Goal: Use online tool/utility

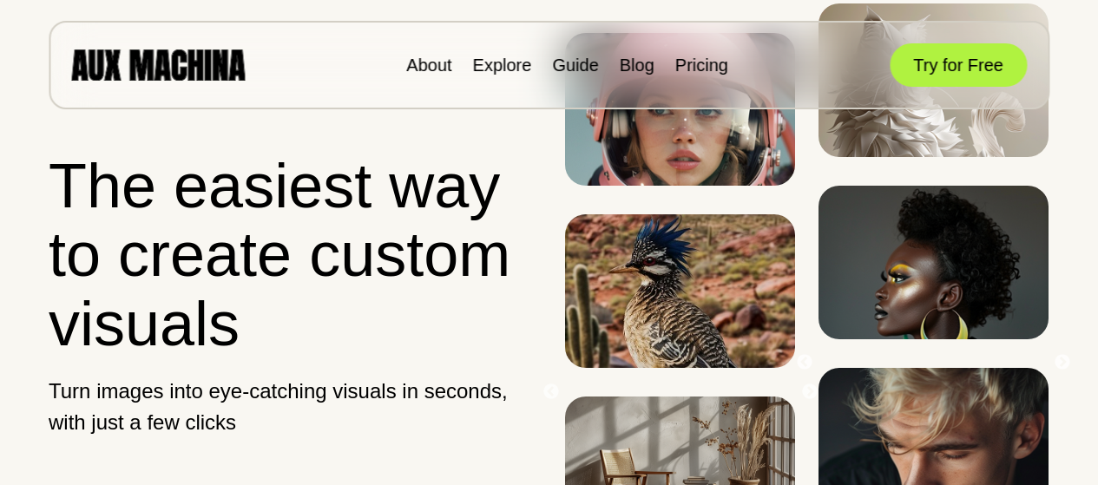
click at [959, 74] on button "Try for Free" at bounding box center [958, 64] width 137 height 43
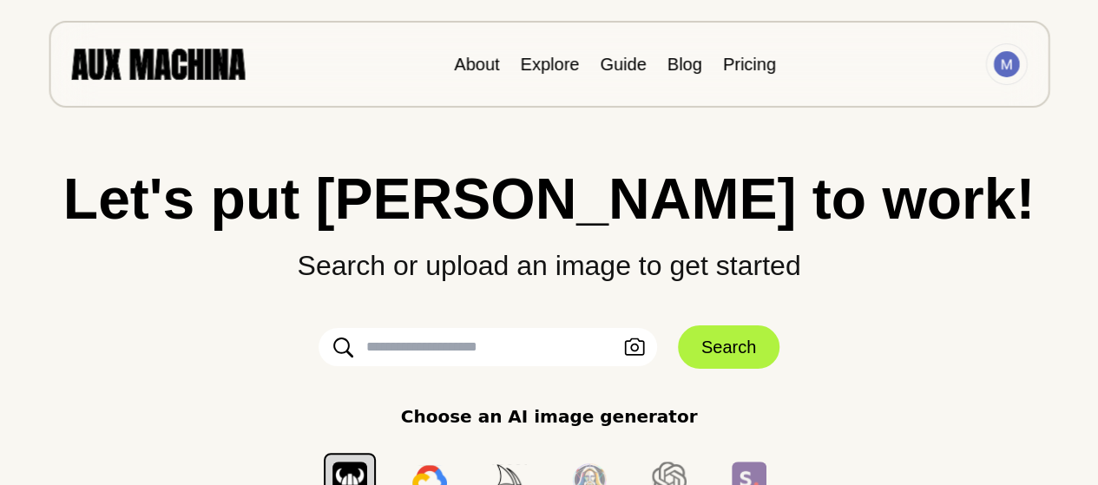
scroll to position [11, 0]
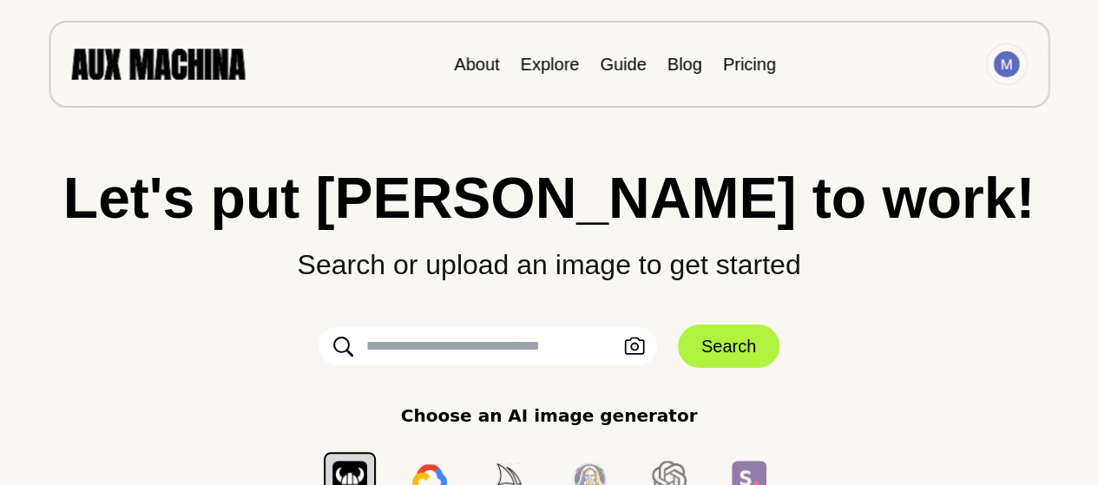
click at [542, 341] on input "text" at bounding box center [488, 346] width 339 height 38
click at [641, 345] on icon "button" at bounding box center [634, 347] width 21 height 18
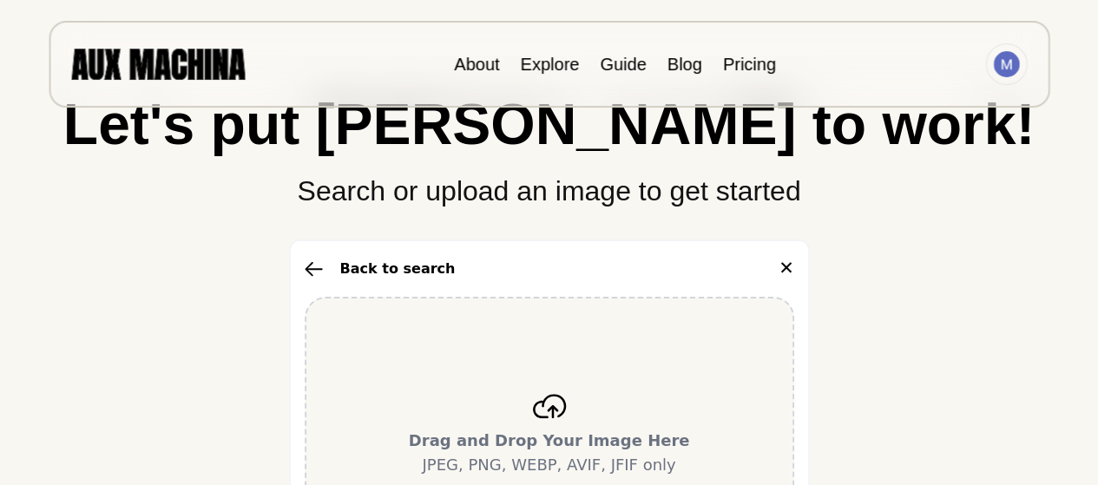
scroll to position [86, 0]
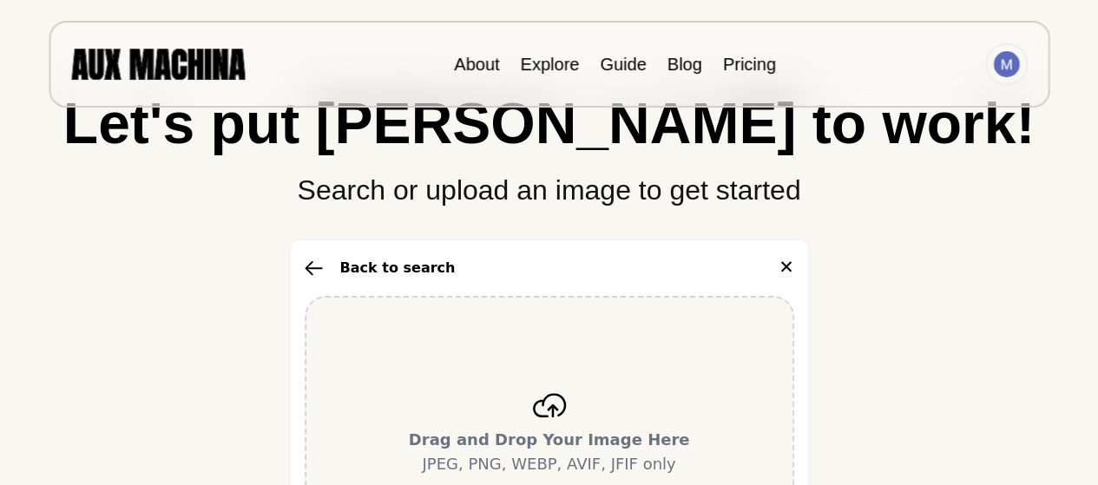
click at [543, 437] on b "Drag and Drop Your Image Here" at bounding box center [549, 440] width 281 height 18
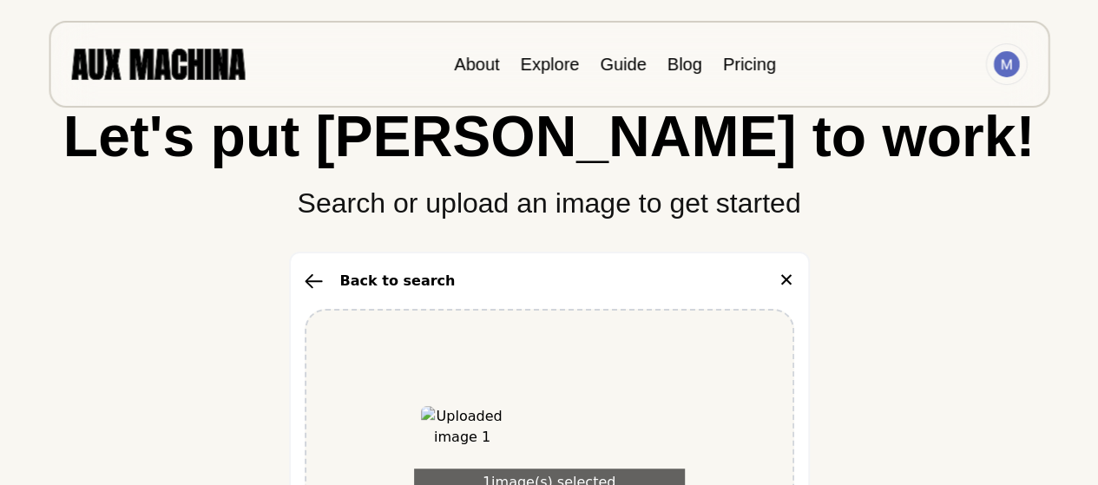
scroll to position [242, 0]
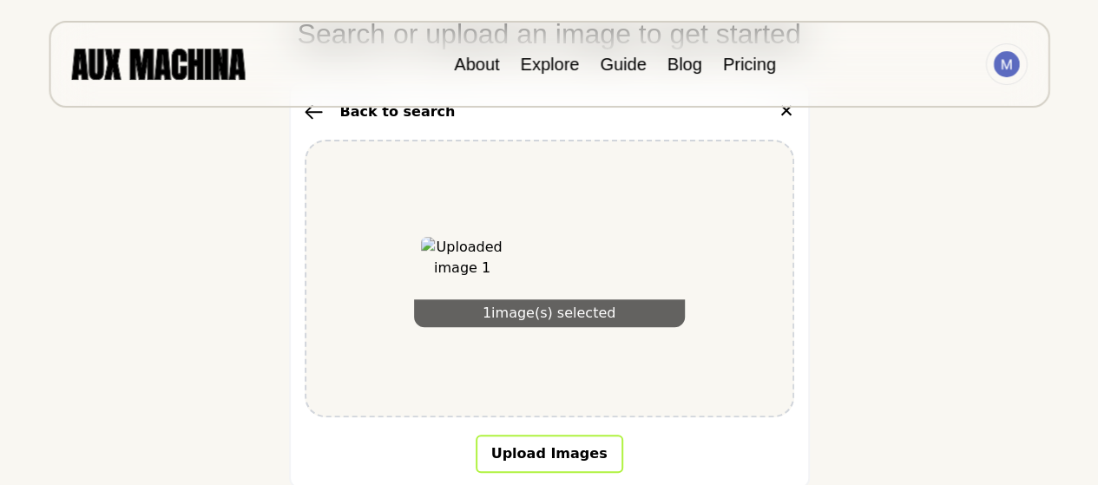
click at [568, 446] on button "Upload Images" at bounding box center [550, 454] width 148 height 38
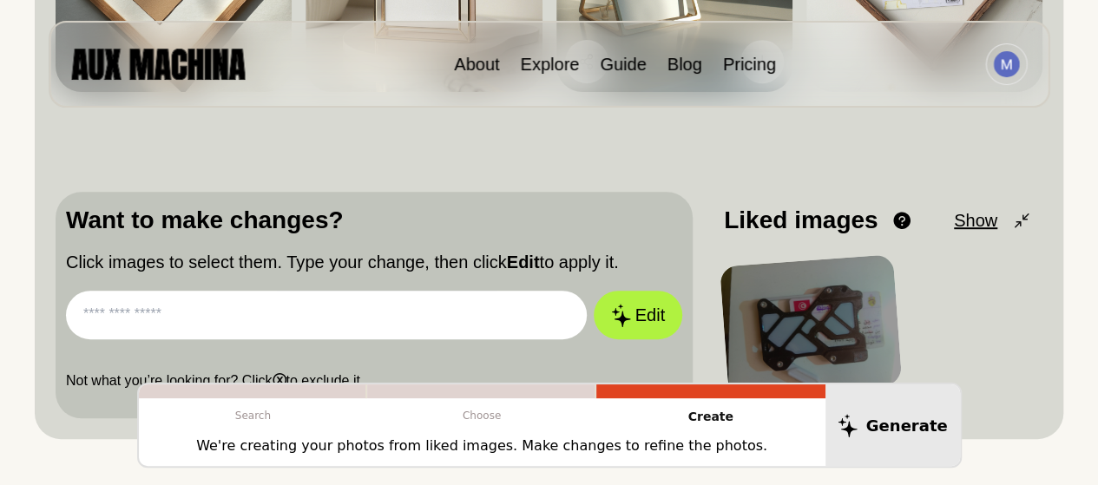
scroll to position [439, 0]
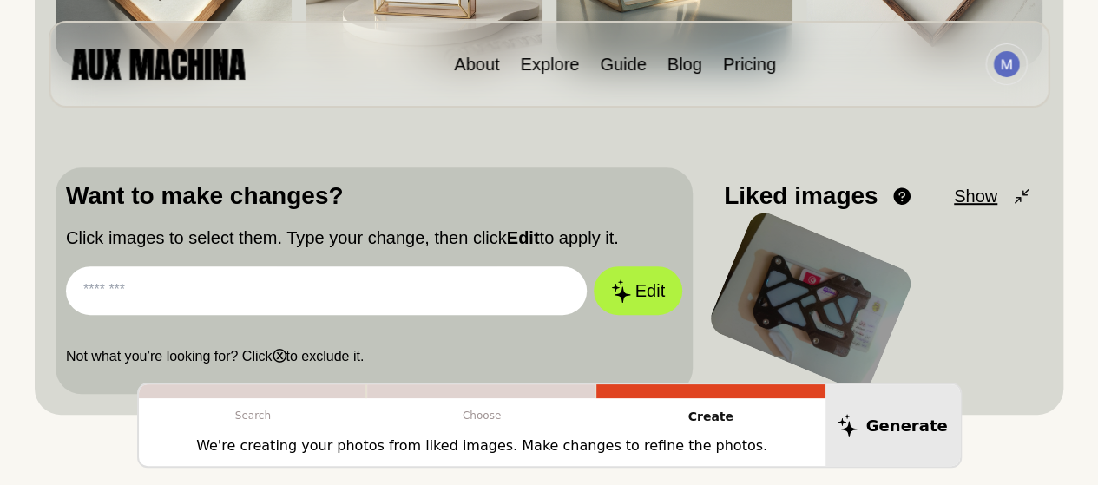
click at [790, 279] on div at bounding box center [811, 301] width 210 height 187
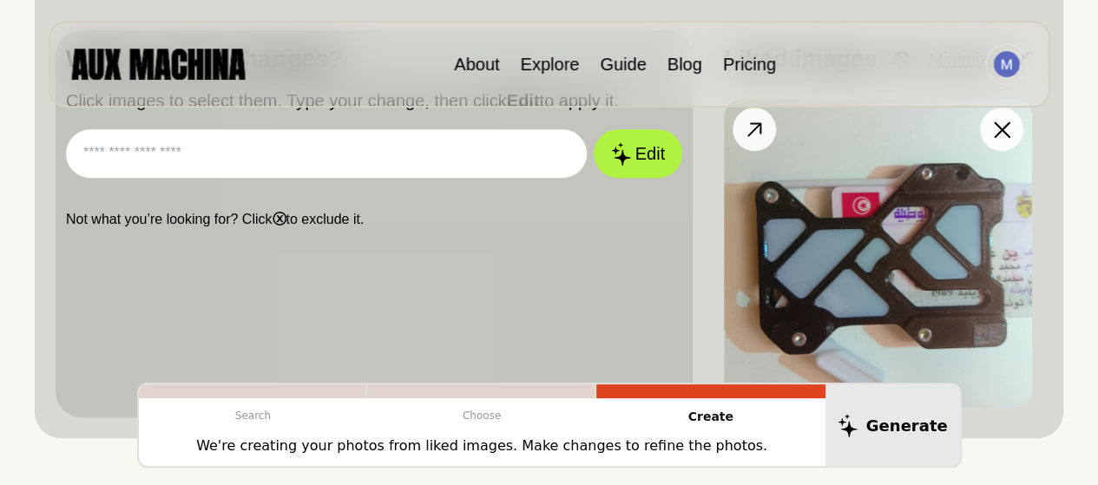
scroll to position [495, 0]
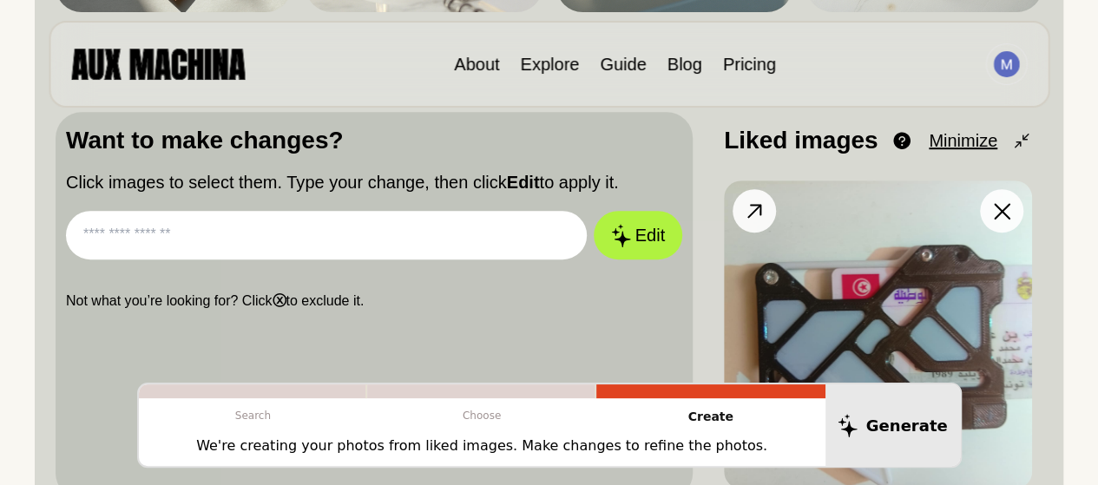
click at [884, 240] on img at bounding box center [878, 335] width 308 height 308
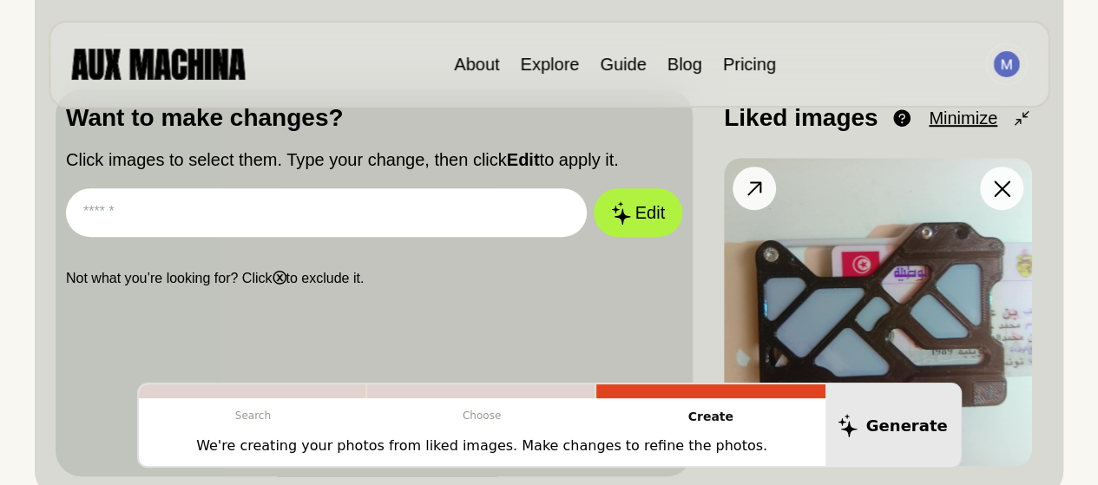
scroll to position [519, 0]
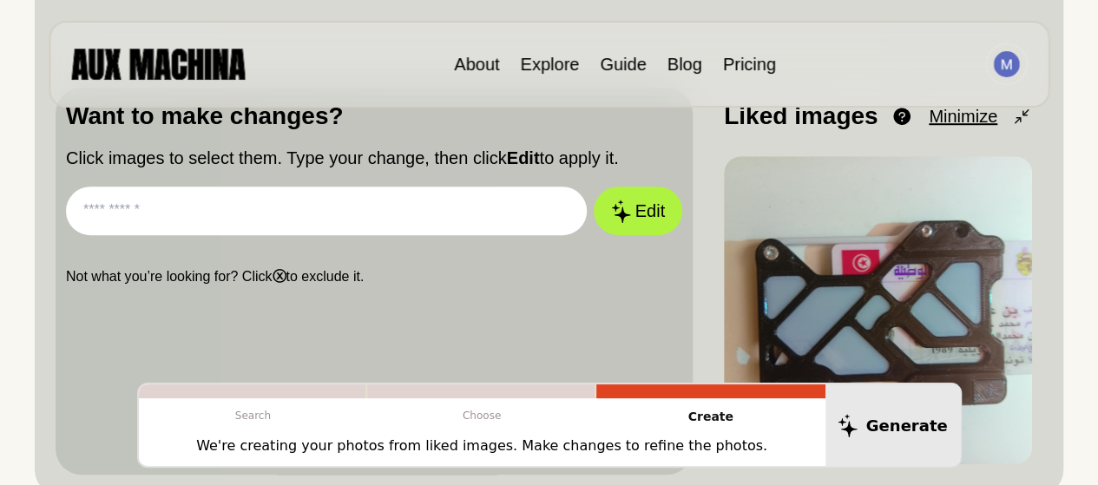
click at [475, 220] on input "text" at bounding box center [326, 211] width 521 height 49
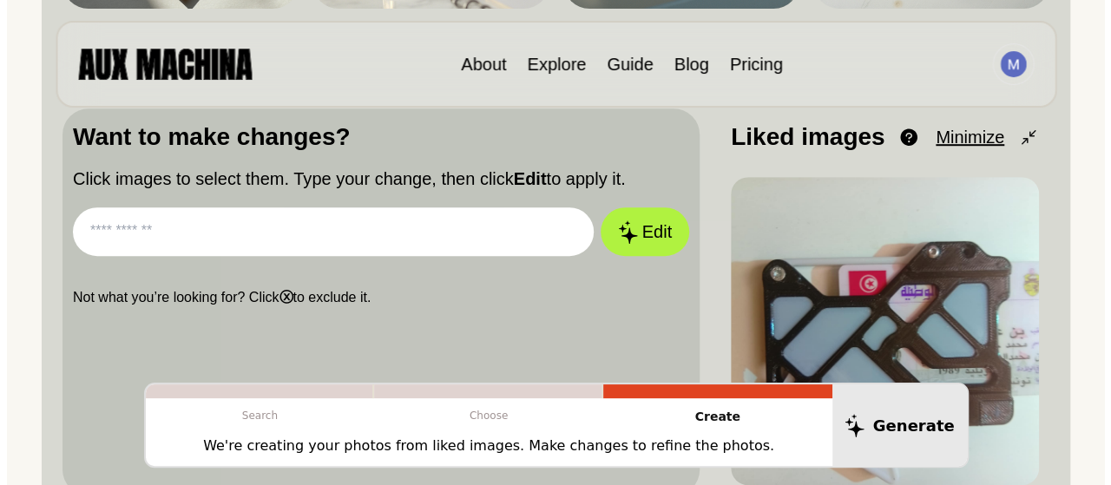
scroll to position [498, 0]
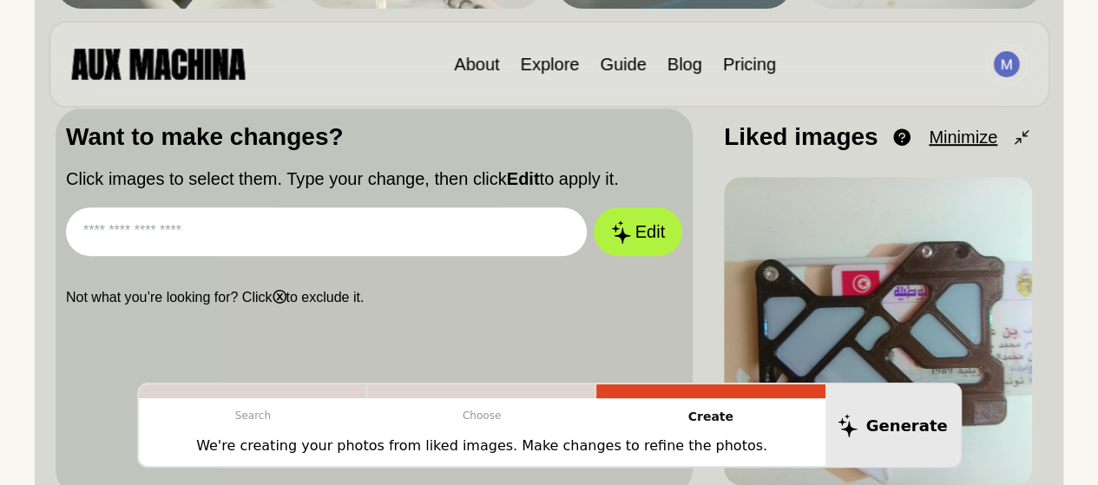
click at [351, 248] on input "text" at bounding box center [326, 231] width 521 height 49
type input "*"
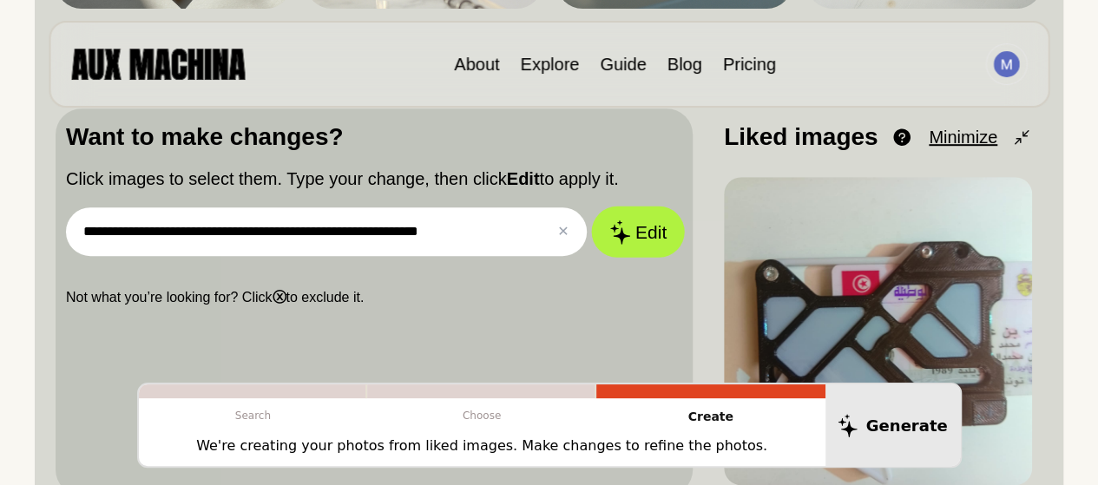
type input "**********"
click at [635, 238] on button "Edit" at bounding box center [638, 232] width 94 height 51
